Goal: Task Accomplishment & Management: Complete application form

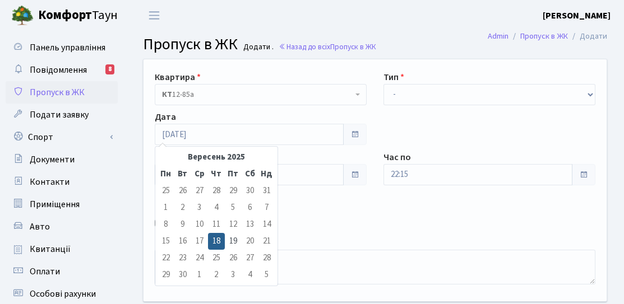
click at [184, 130] on input "[DATE]" at bounding box center [249, 134] width 189 height 21
click at [232, 241] on td "19" at bounding box center [233, 241] width 17 height 17
type input "[DATE]"
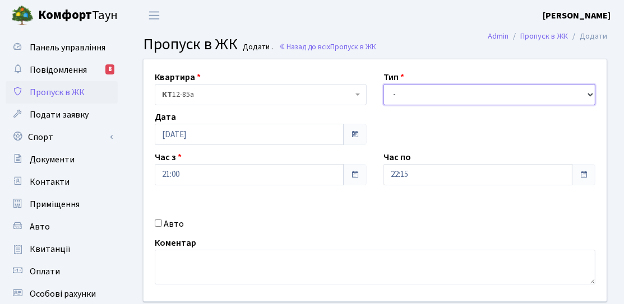
drag, startPoint x: 419, startPoint y: 89, endPoint x: 417, endPoint y: 100, distance: 12.0
click at [419, 89] on select "- Доставка Таксі Гості Сервіс" at bounding box center [490, 94] width 212 height 21
select select "3"
click at [384, 84] on select "- Доставка Таксі Гості Сервіс" at bounding box center [490, 94] width 212 height 21
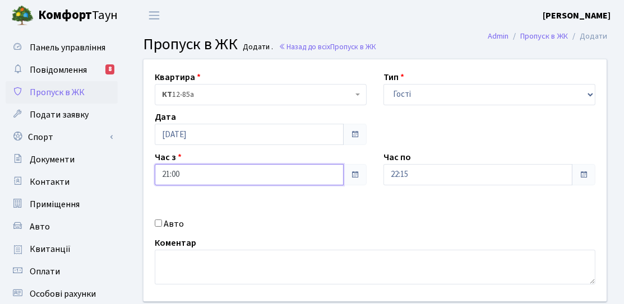
click at [288, 177] on input "21:00" at bounding box center [249, 174] width 189 height 21
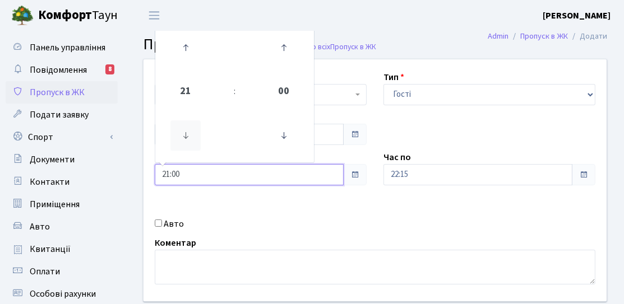
click at [182, 130] on icon at bounding box center [185, 136] width 30 height 30
click at [183, 134] on icon at bounding box center [185, 136] width 30 height 30
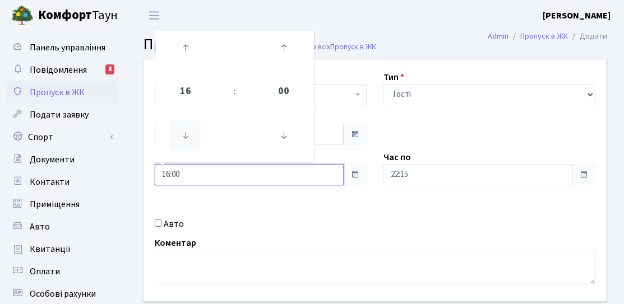
click at [183, 134] on icon at bounding box center [185, 136] width 30 height 30
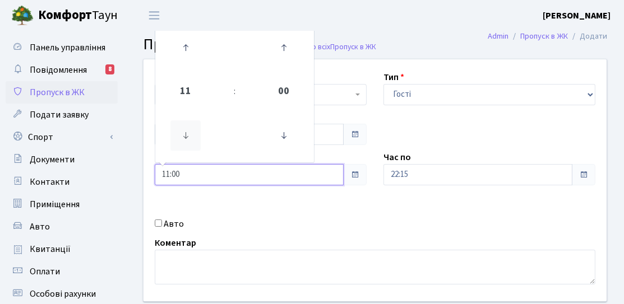
click at [184, 134] on icon at bounding box center [185, 136] width 30 height 30
click at [184, 135] on icon at bounding box center [185, 136] width 30 height 30
click at [186, 135] on icon at bounding box center [185, 136] width 30 height 30
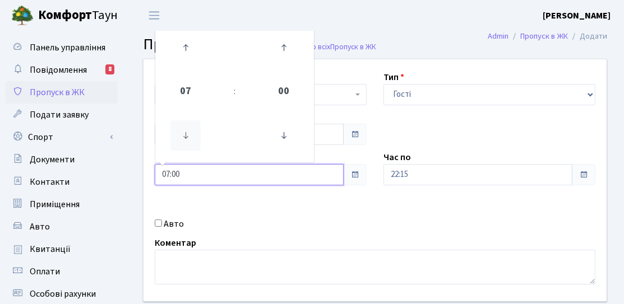
type input "06:00"
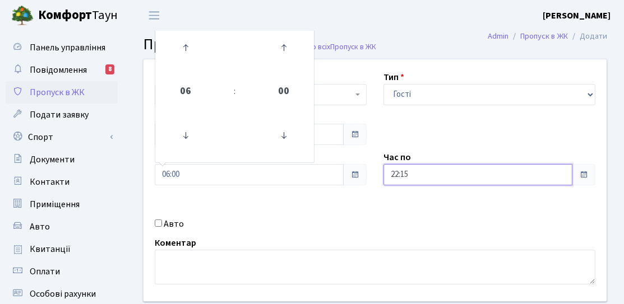
click at [425, 183] on input "22:15" at bounding box center [478, 174] width 189 height 21
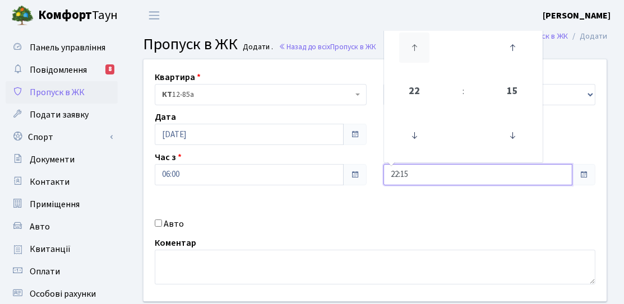
click at [413, 48] on icon at bounding box center [414, 48] width 30 height 30
click at [416, 133] on icon at bounding box center [414, 136] width 30 height 30
click at [511, 135] on icon at bounding box center [512, 136] width 30 height 30
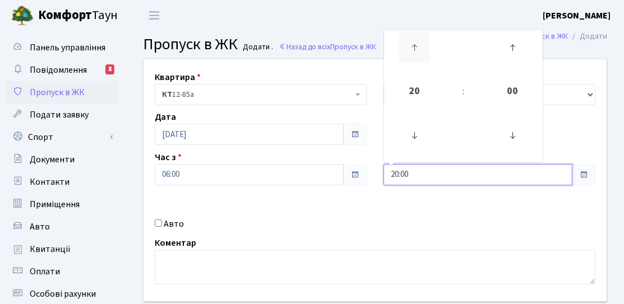
click at [415, 58] on icon at bounding box center [414, 48] width 30 height 30
type input "21:00"
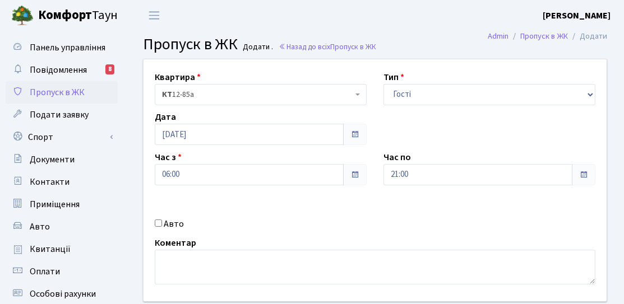
click at [327, 217] on div "Квартира <b>КТ</b>&nbsp;&nbsp;&nbsp;&nbsp;12-85а КТ 12-85а Тип - Доставка Таксі…" at bounding box center [375, 180] width 480 height 242
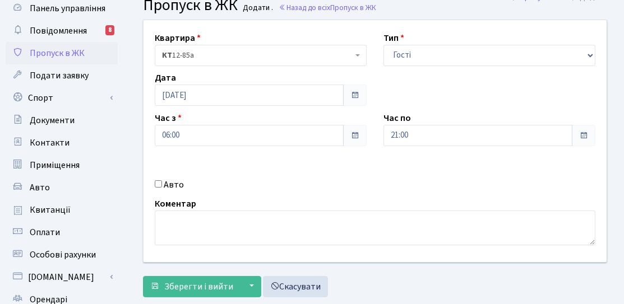
scroll to position [56, 0]
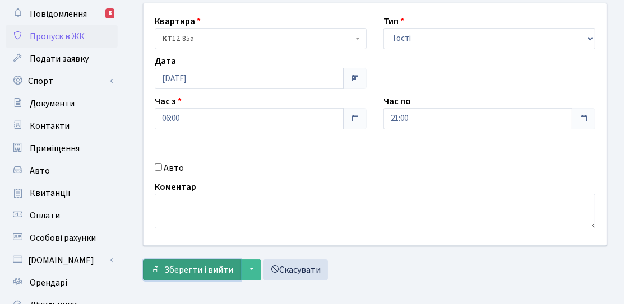
click at [182, 260] on button "Зберегти і вийти" at bounding box center [192, 270] width 98 height 21
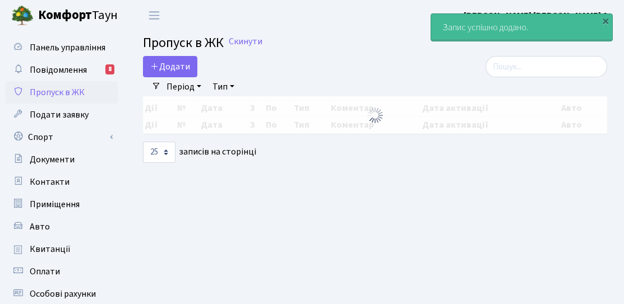
select select "25"
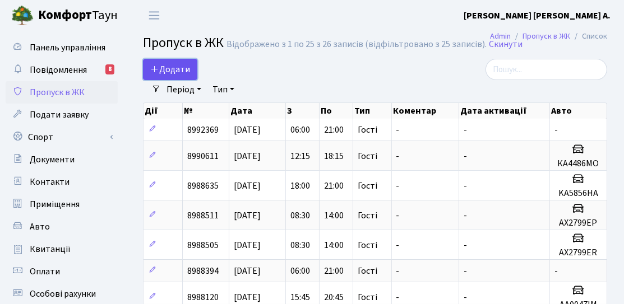
click at [177, 72] on span "Додати" at bounding box center [170, 69] width 40 height 12
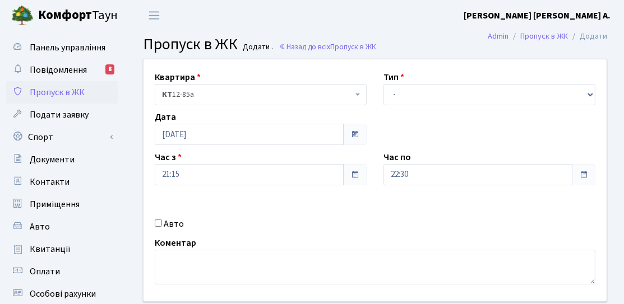
click at [173, 227] on label "Авто" at bounding box center [174, 224] width 20 height 13
click at [162, 227] on input "Авто" at bounding box center [158, 223] width 7 height 7
checkbox input "true"
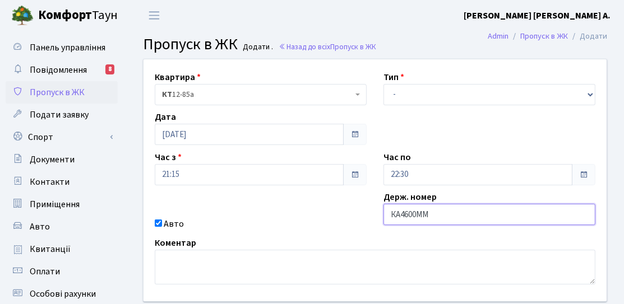
type input "КА4600ММ"
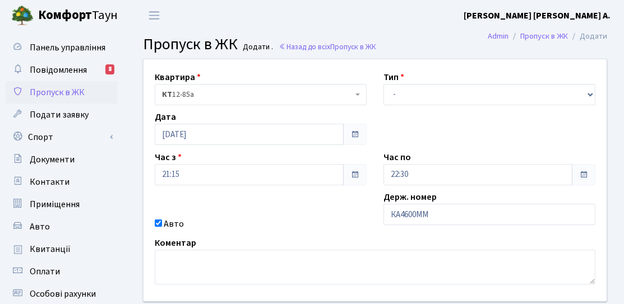
click at [383, 91] on div "Тип - Доставка Таксі Гості Сервіс" at bounding box center [489, 88] width 229 height 35
click at [396, 96] on select "- Доставка Таксі Гості Сервіс" at bounding box center [490, 94] width 212 height 21
select select "2"
click at [384, 84] on select "- Доставка Таксі Гості Сервіс" at bounding box center [490, 94] width 212 height 21
click at [409, 155] on label "Час по" at bounding box center [397, 157] width 27 height 13
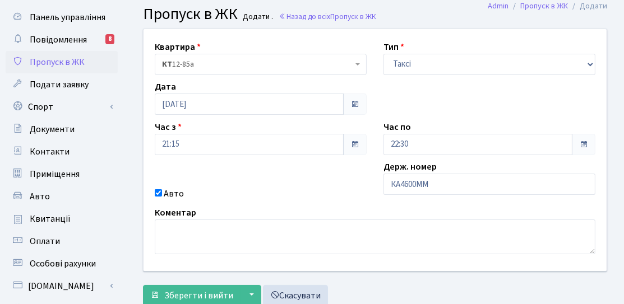
scroll to position [112, 0]
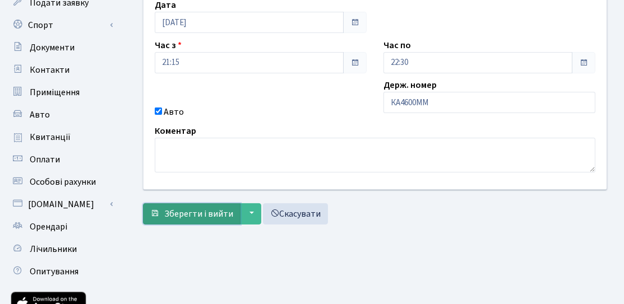
click at [198, 219] on span "Зберегти і вийти" at bounding box center [198, 214] width 69 height 12
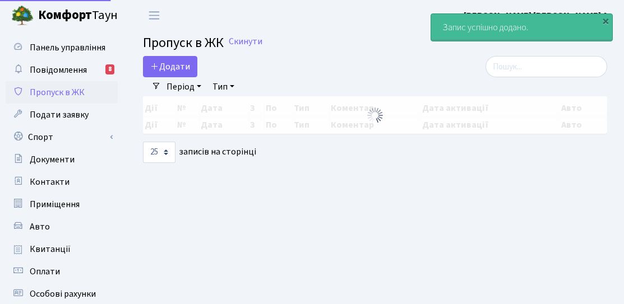
select select "25"
